Goal: Transaction & Acquisition: Purchase product/service

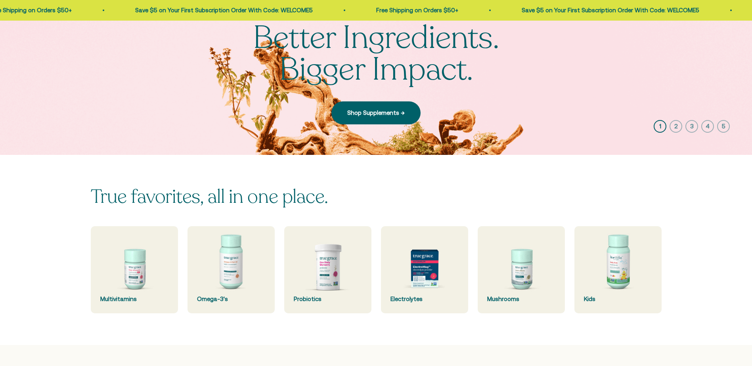
scroll to position [159, 0]
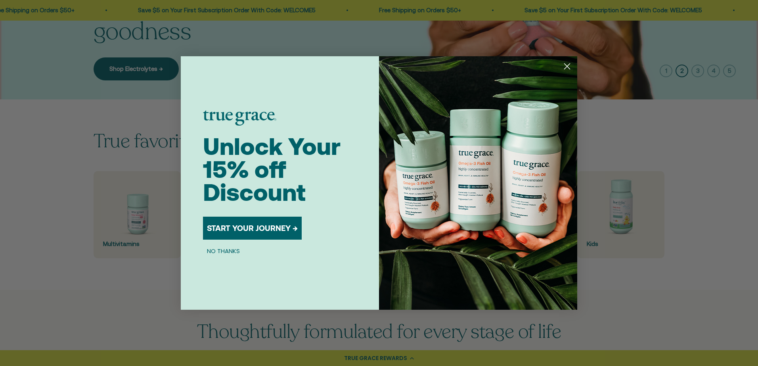
click at [564, 65] on circle "Close dialog" at bounding box center [567, 66] width 13 height 13
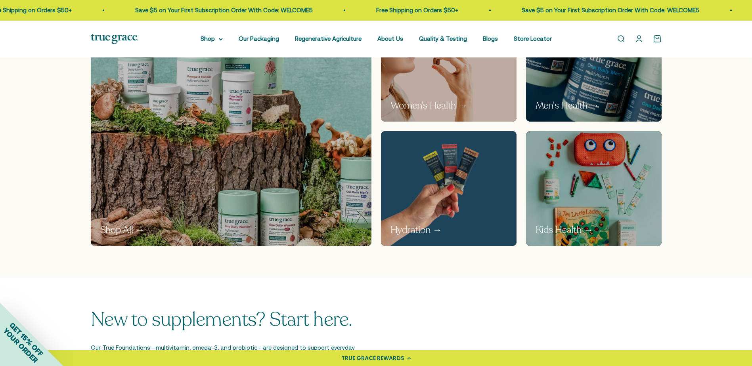
scroll to position [515, 0]
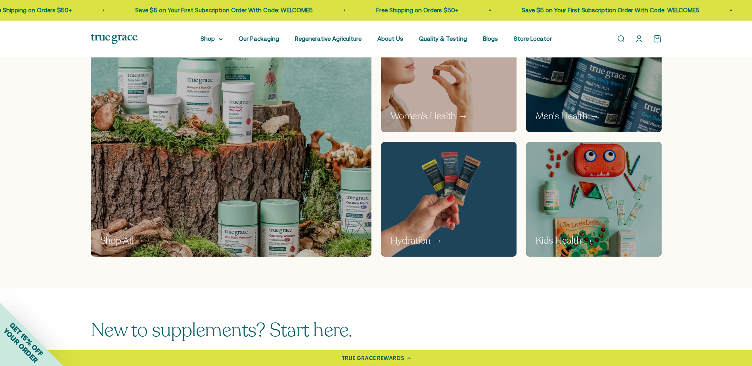
click at [437, 240] on p "Hydration →" at bounding box center [417, 240] width 52 height 13
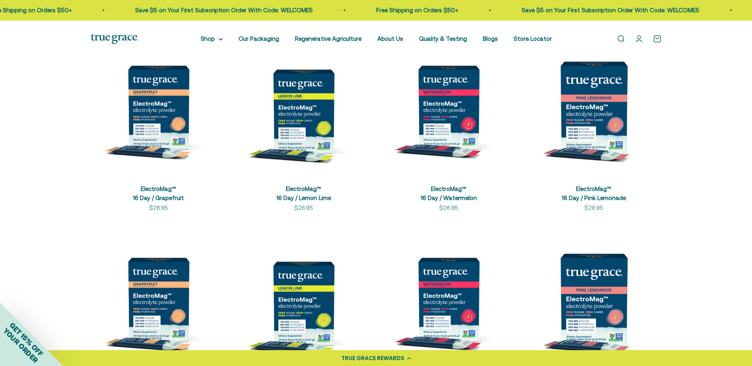
scroll to position [159, 0]
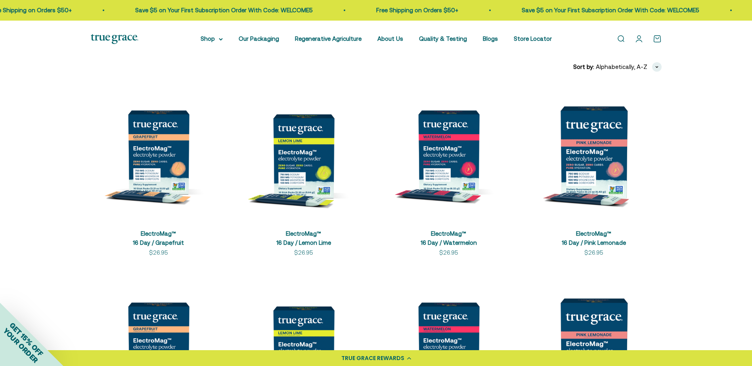
click at [304, 140] on img at bounding box center [304, 152] width 136 height 136
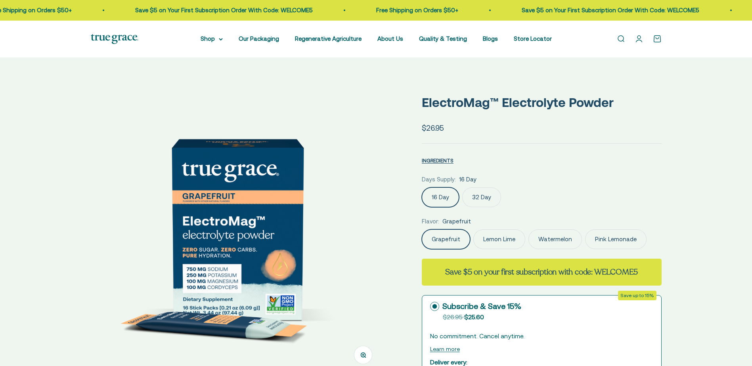
select select "3"
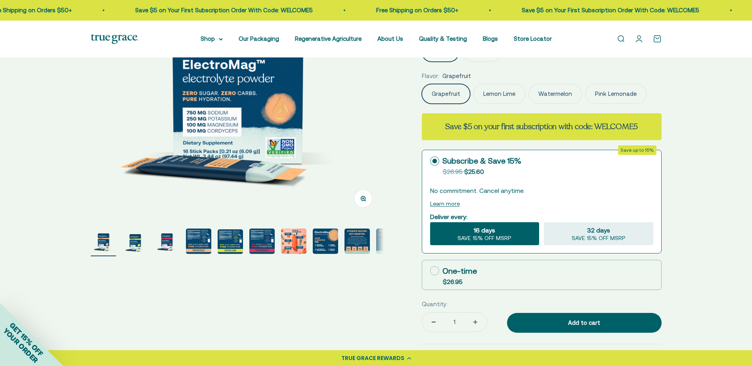
scroll to position [159, 0]
